Goal: Navigation & Orientation: Go to known website

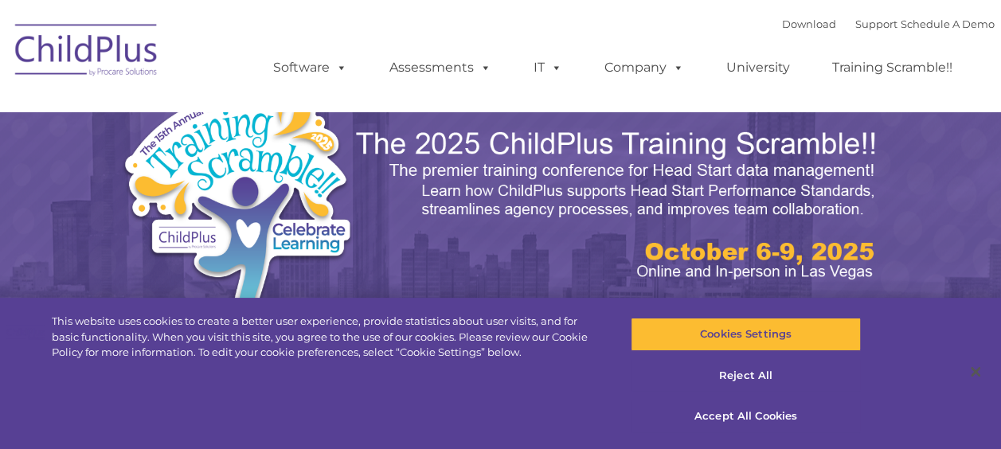
select select "MEDIUM"
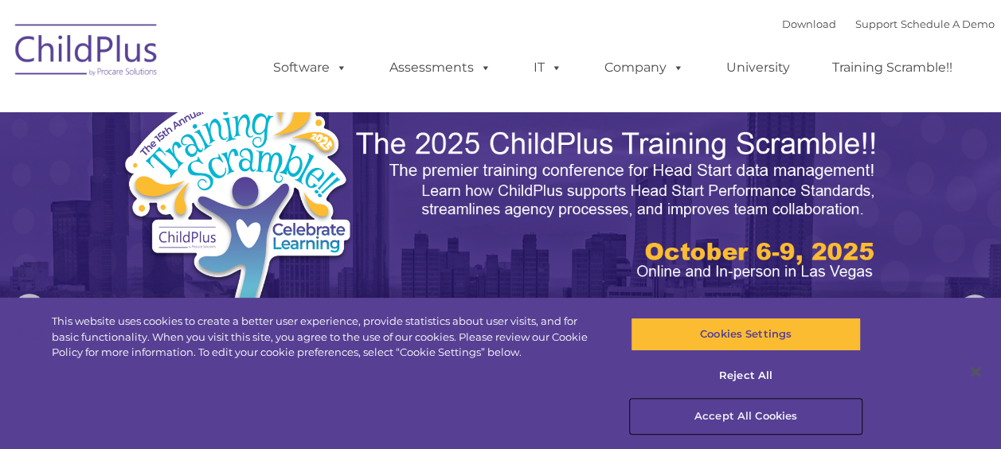
drag, startPoint x: 755, startPoint y: 417, endPoint x: 739, endPoint y: 414, distance: 16.2
click at [755, 417] on button "Accept All Cookies" at bounding box center [746, 416] width 230 height 33
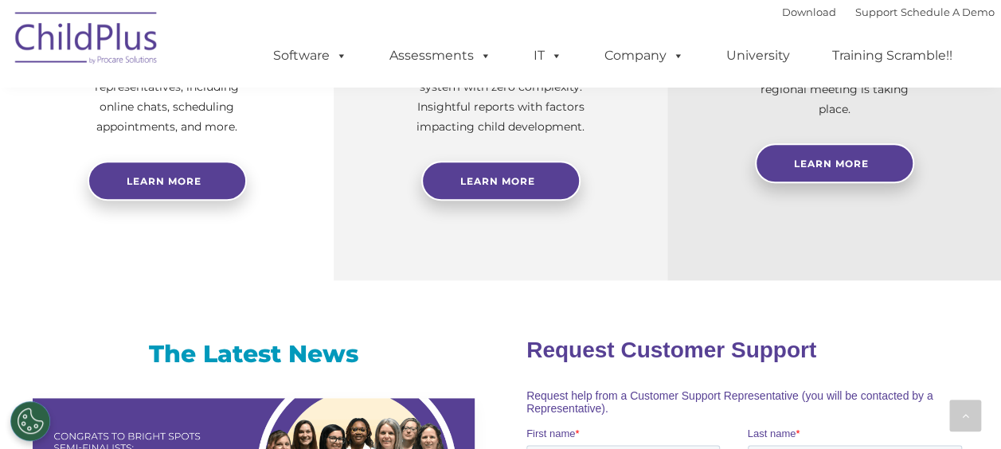
scroll to position [828, 0]
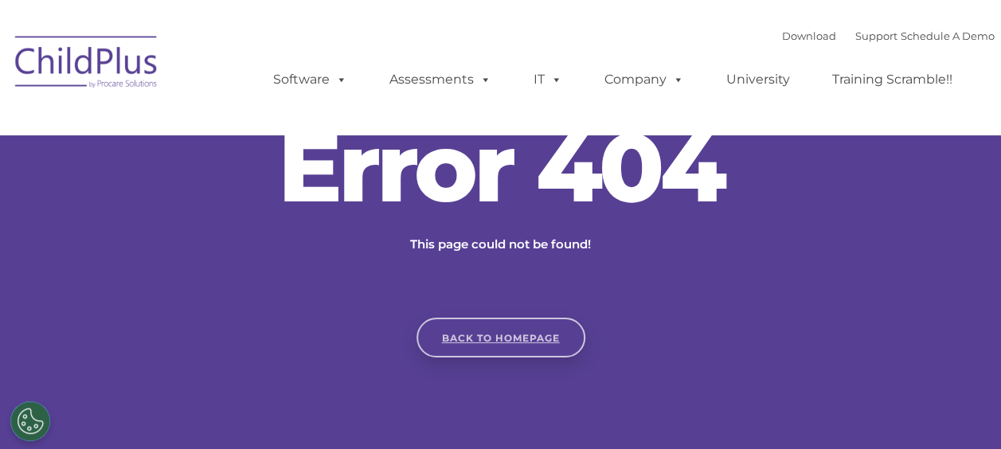
click at [513, 338] on link "Back to homepage" at bounding box center [501, 338] width 169 height 40
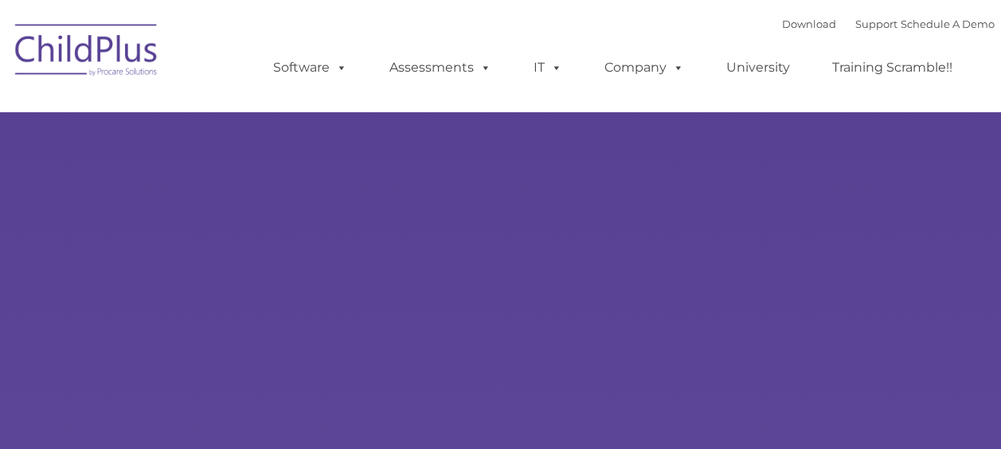
type input ""
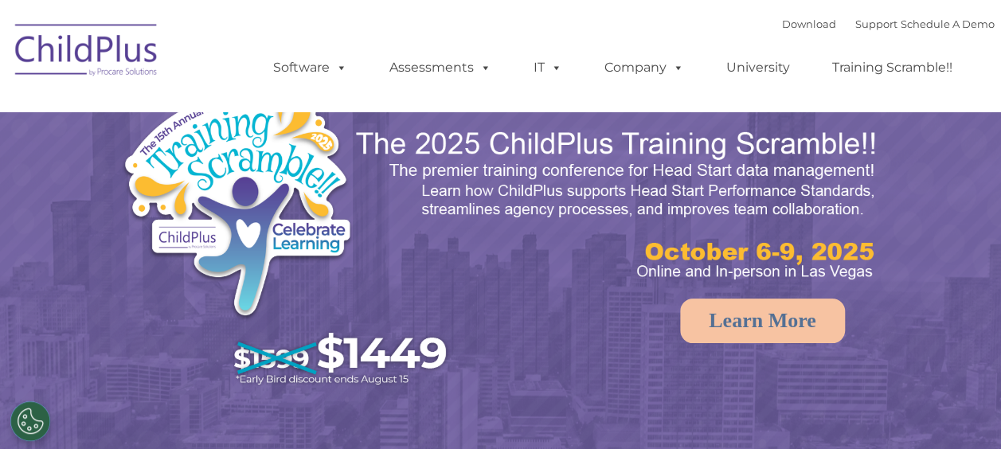
select select "MEDIUM"
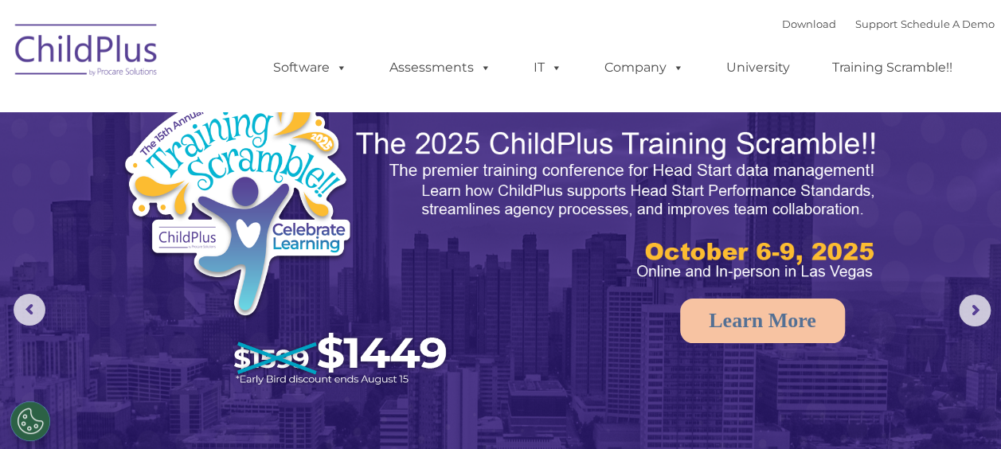
drag, startPoint x: 997, startPoint y: 54, endPoint x: 997, endPoint y: 68, distance: 13.5
click at [996, 67] on nav "Download Support | Schedule A Demo  MENU MENU Software ChildPlus: The original…" at bounding box center [500, 56] width 1001 height 112
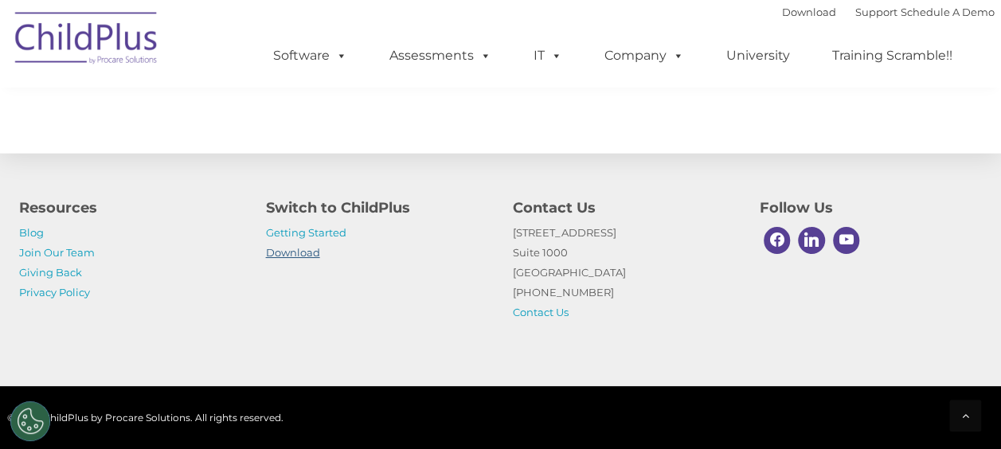
scroll to position [1818, 0]
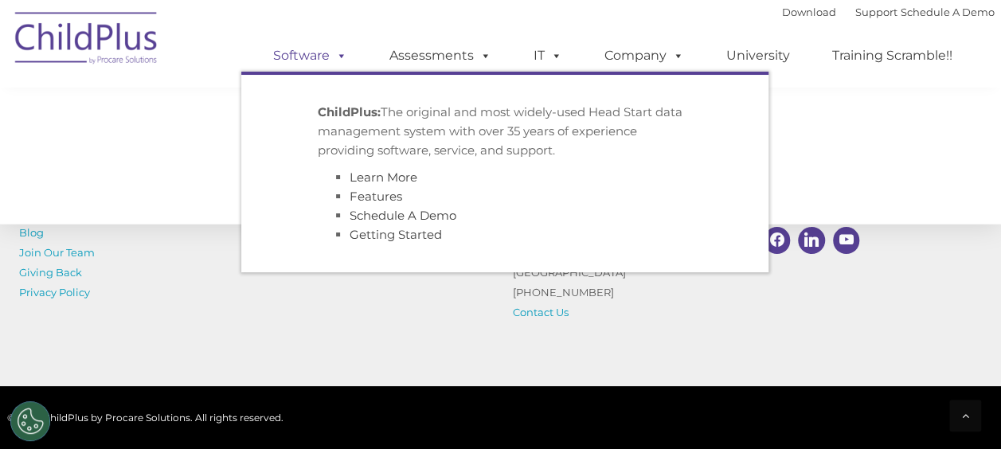
click at [336, 54] on span at bounding box center [339, 55] width 18 height 15
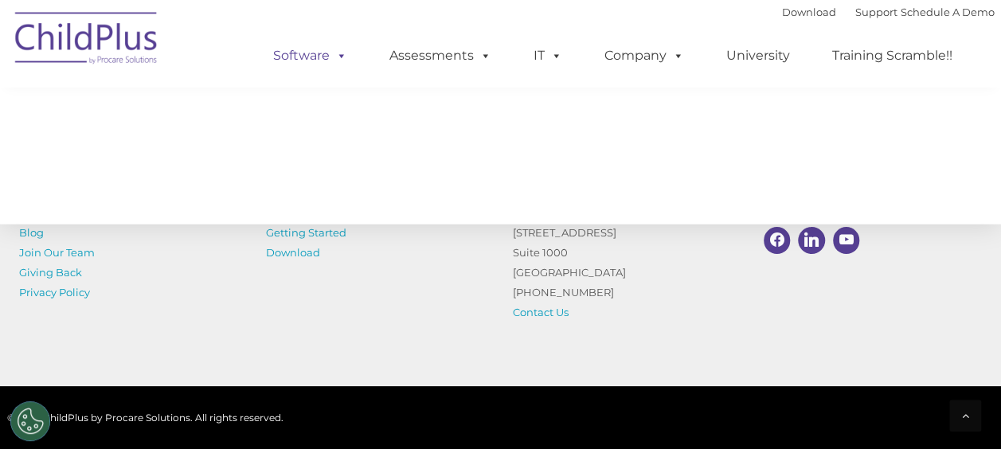
click at [336, 59] on span at bounding box center [339, 55] width 18 height 15
